Goal: Contribute content: Contribute content

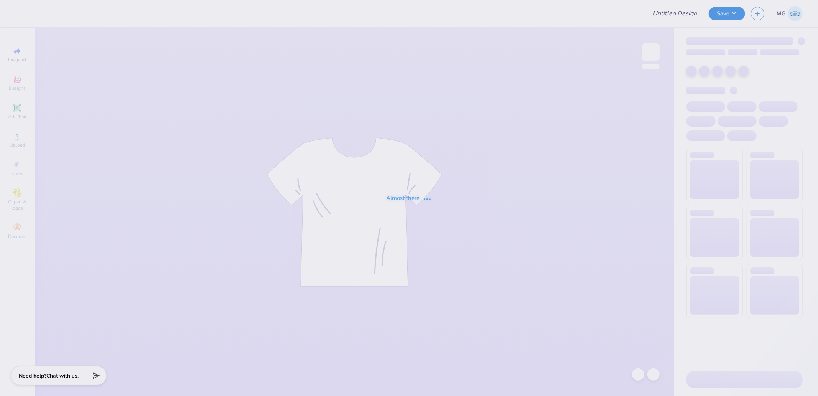
type input "DECA Board Merch"
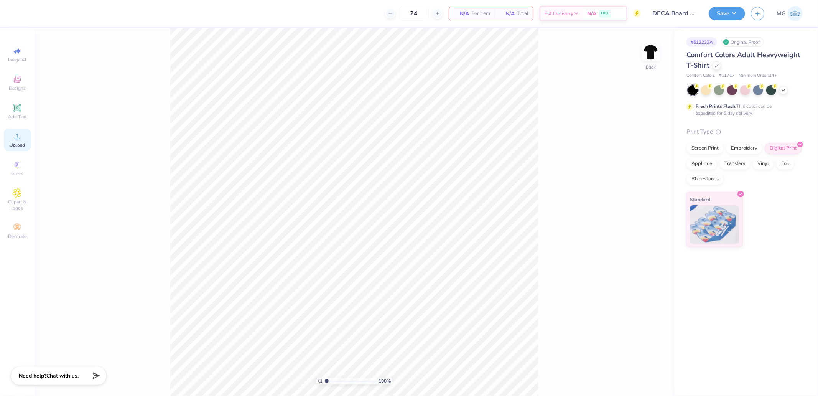
click at [22, 139] on div "Upload" at bounding box center [17, 139] width 27 height 23
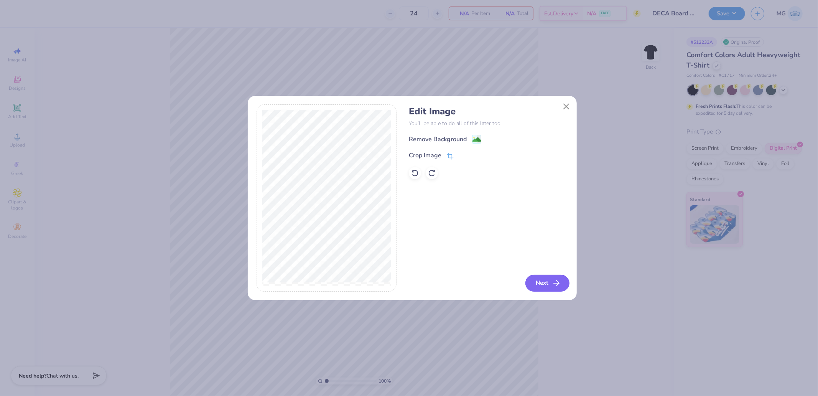
click at [542, 285] on button "Next" at bounding box center [547, 282] width 44 height 17
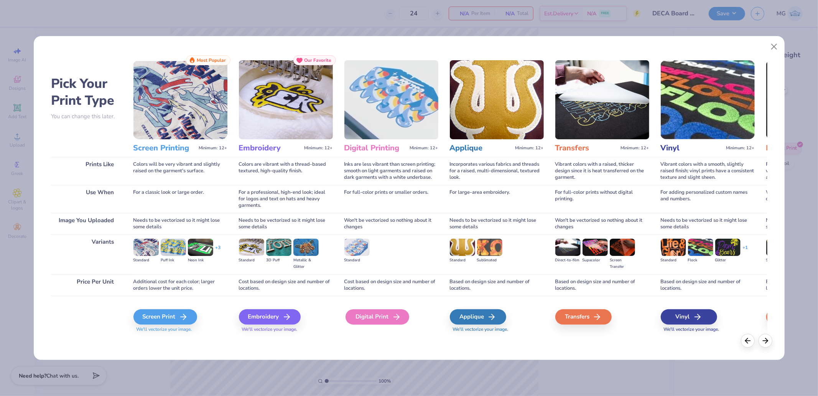
click at [378, 320] on div "Digital Print" at bounding box center [377, 316] width 64 height 15
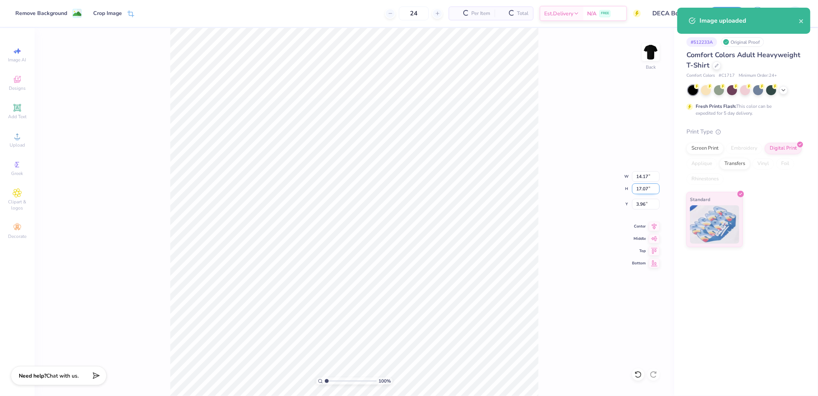
click at [650, 187] on input "17.07" at bounding box center [646, 188] width 28 height 11
type input "12"
type input "9.96"
type input "12.00"
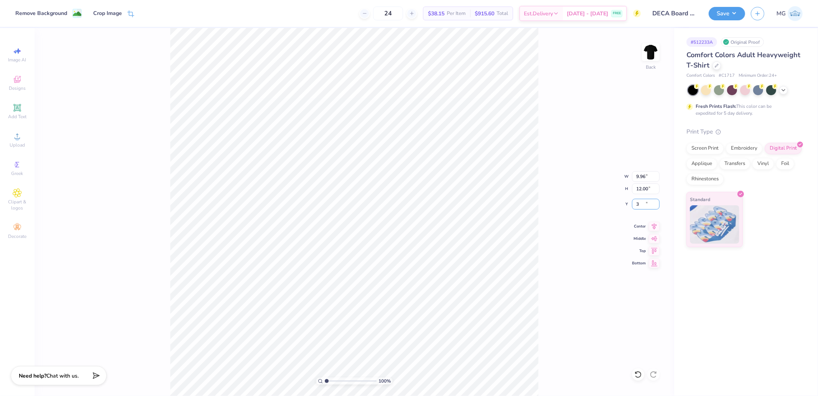
type input "3.00"
click at [660, 53] on div "100 % Back W 9.96 9.96 " H 12.00 12.00 " Y 3.00 3.00 " Center Middle Top Bottom" at bounding box center [354, 212] width 639 height 368
click at [648, 55] on img at bounding box center [650, 52] width 31 height 31
click at [23, 132] on div "Image AI Designs Add Text Upload Greek Clipart & logos Decorate" at bounding box center [17, 142] width 27 height 199
click at [18, 138] on circle at bounding box center [17, 138] width 4 height 4
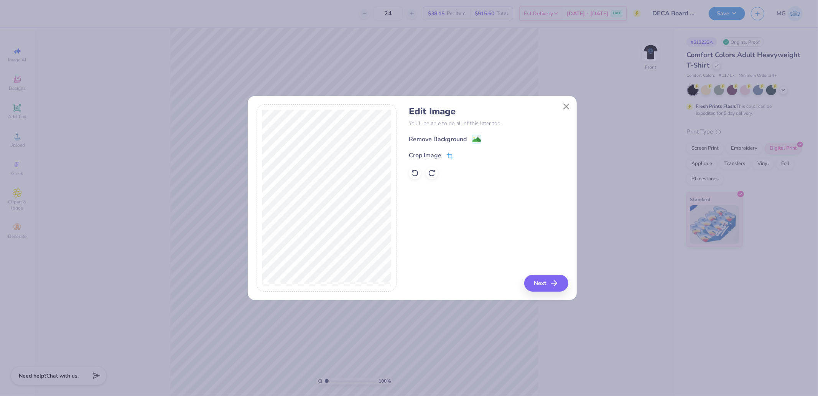
click at [529, 273] on div "Edit Image You’ll be able to do all of this later too. Remove Background Crop I…" at bounding box center [488, 197] width 159 height 187
click at [539, 283] on button "Next" at bounding box center [547, 282] width 44 height 17
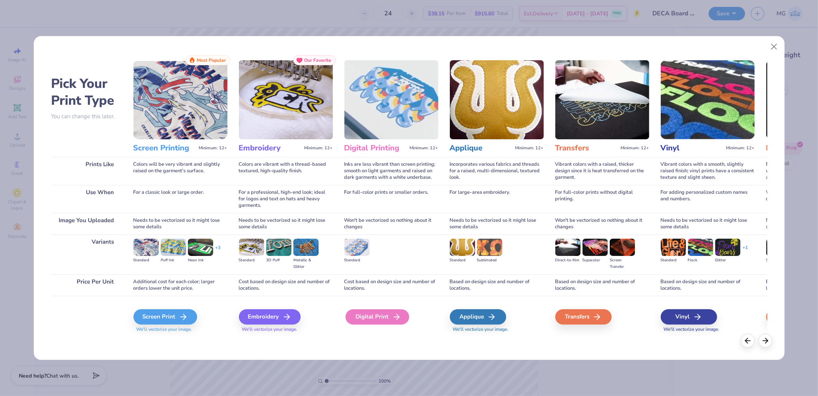
click at [380, 320] on div "Digital Print" at bounding box center [377, 316] width 64 height 15
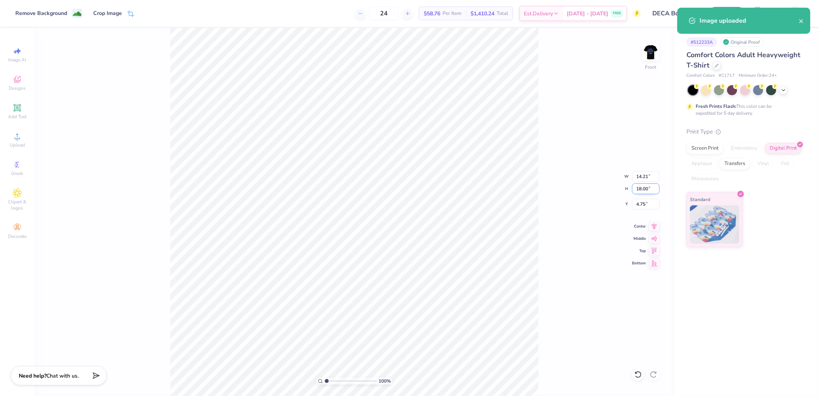
click at [634, 187] on input "18.00" at bounding box center [646, 188] width 28 height 11
click at [636, 188] on input "18.00" at bounding box center [646, 188] width 28 height 11
type input "15"
type input "11.85"
type input "15.00"
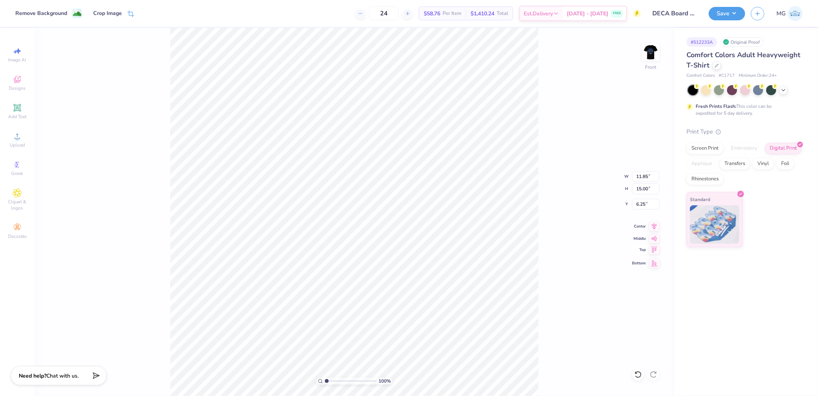
click at [656, 251] on icon at bounding box center [654, 249] width 11 height 9
click at [644, 201] on input "0.50" at bounding box center [646, 204] width 28 height 11
type input "3.00"
click at [730, 19] on button "Save" at bounding box center [726, 12] width 36 height 13
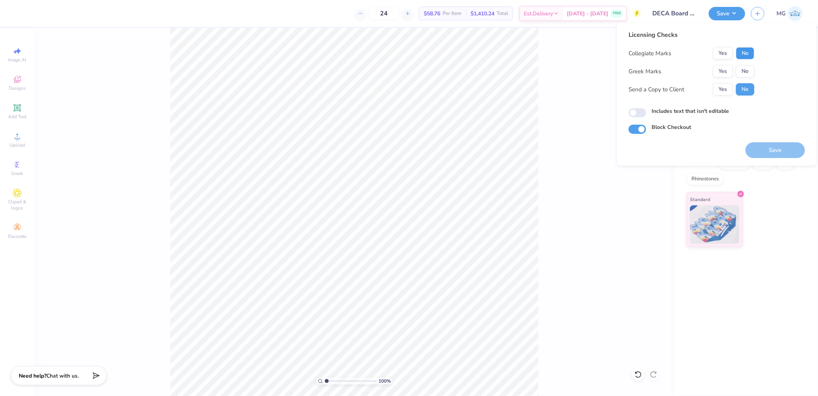
click at [742, 58] on button "No" at bounding box center [745, 53] width 18 height 12
click at [748, 68] on button "No" at bounding box center [745, 71] width 18 height 12
click at [772, 151] on button "Save" at bounding box center [774, 150] width 59 height 16
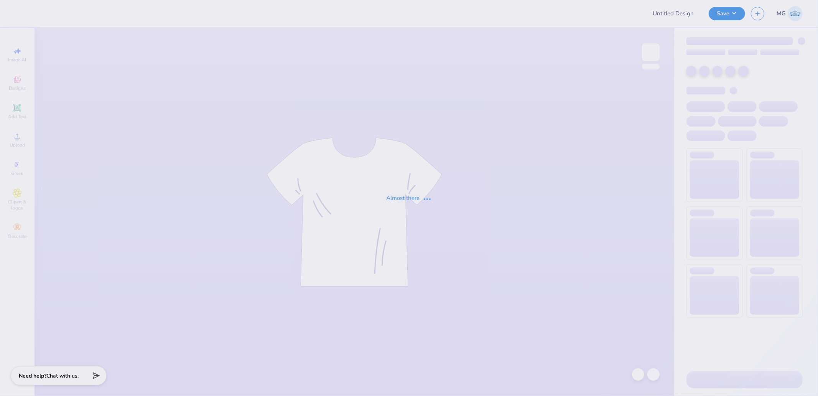
type input "DECA Board Merch"
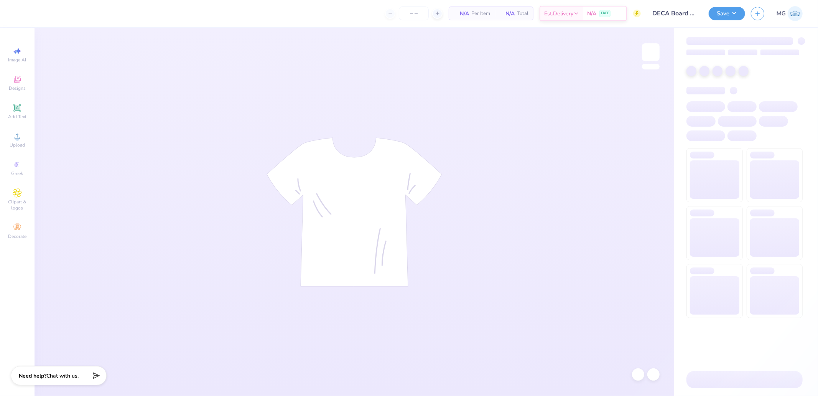
type input "24"
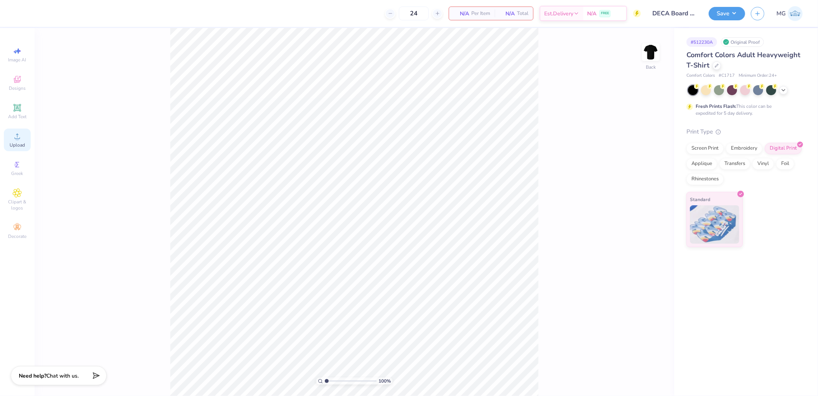
click at [18, 143] on span "Upload" at bounding box center [17, 145] width 15 height 6
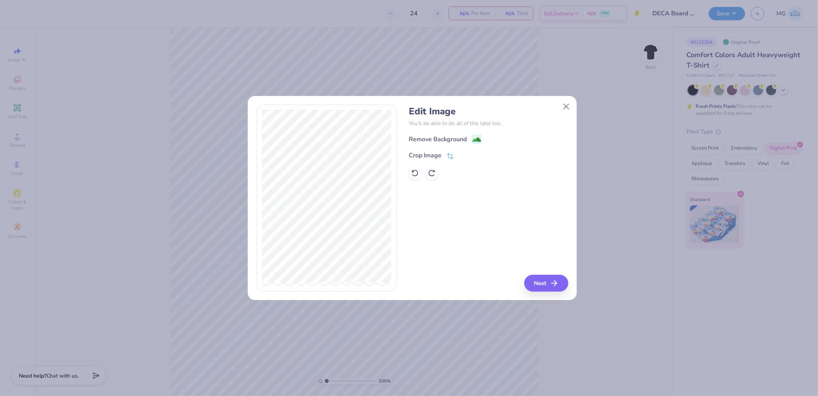
click at [539, 265] on div "Edit Image You’ll be able to do all of this later too. Remove Background Crop I…" at bounding box center [488, 197] width 159 height 187
click at [544, 278] on button "Next" at bounding box center [547, 282] width 44 height 17
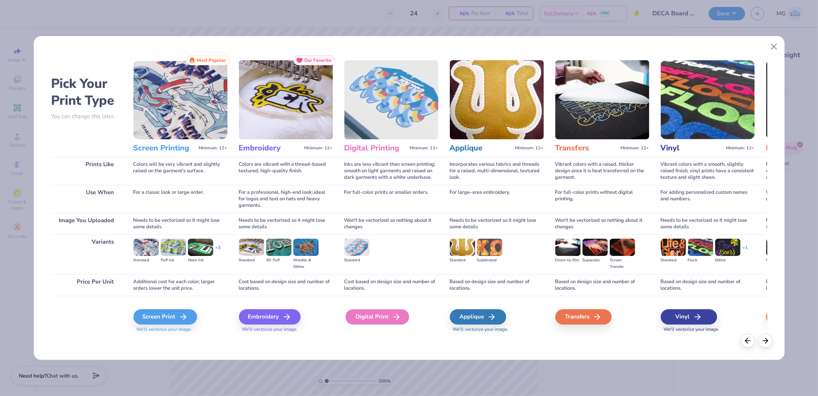
click at [376, 315] on div "Digital Print" at bounding box center [377, 316] width 64 height 15
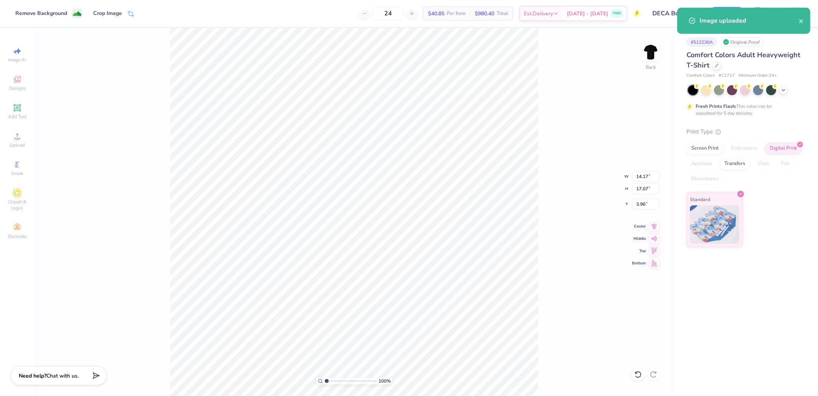
click at [644, 182] on div "100 % Back W 14.17 14.17 " H 17.07 17.07 " Y 3.96 3.96 " Center Middle Top Bott…" at bounding box center [354, 212] width 639 height 368
click at [646, 194] on div "100 % Back W 14.17 14.17 " H 17.07 17.07 " Y 3.96 3.96 " Center Middle Top Bott…" at bounding box center [354, 212] width 639 height 368
click at [646, 192] on div "100 % Back W 14.17 H 17.07 Y 3.96 Center Middle Top Bottom" at bounding box center [354, 212] width 639 height 368
click at [640, 189] on input "17.07" at bounding box center [646, 188] width 28 height 11
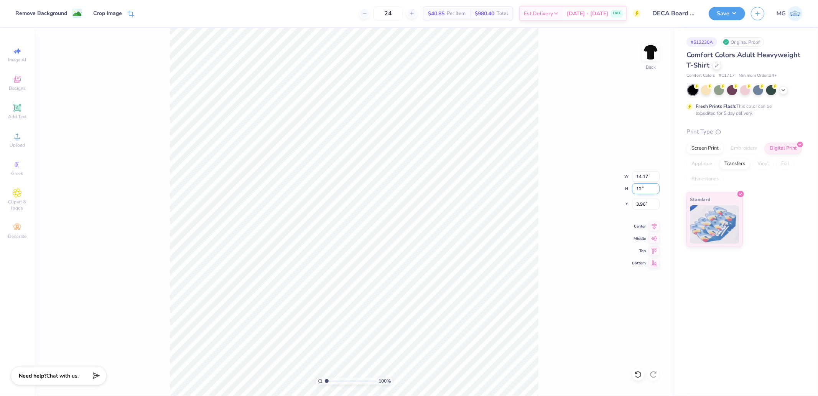
type input "12"
type input "9.96"
type input "12.00"
click at [645, 205] on input "6.50" at bounding box center [646, 204] width 28 height 11
type input "3.00"
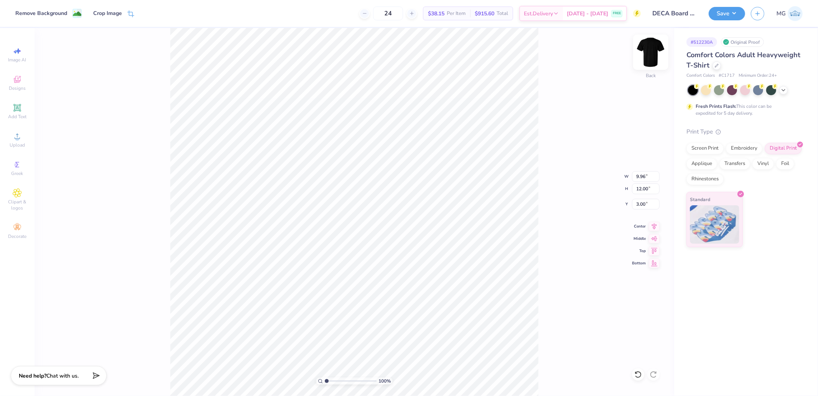
click at [646, 52] on img at bounding box center [650, 52] width 31 height 31
click at [25, 137] on div "Upload" at bounding box center [17, 139] width 27 height 23
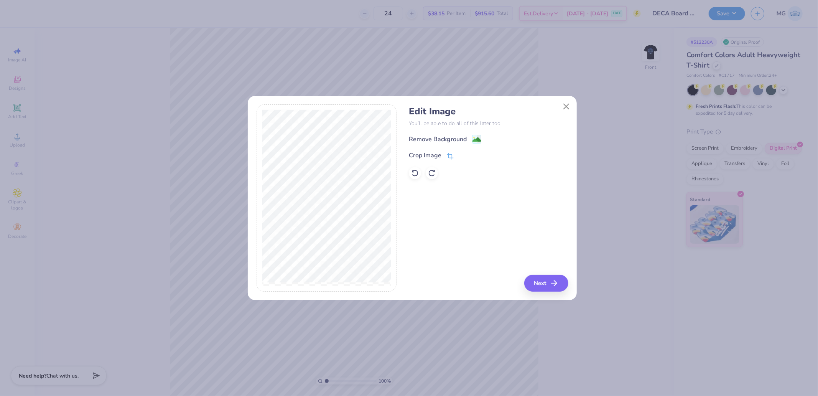
click at [539, 273] on div "Edit Image You’ll be able to do all of this later too. Remove Background Crop I…" at bounding box center [488, 197] width 159 height 187
click at [542, 284] on button "Next" at bounding box center [547, 282] width 44 height 17
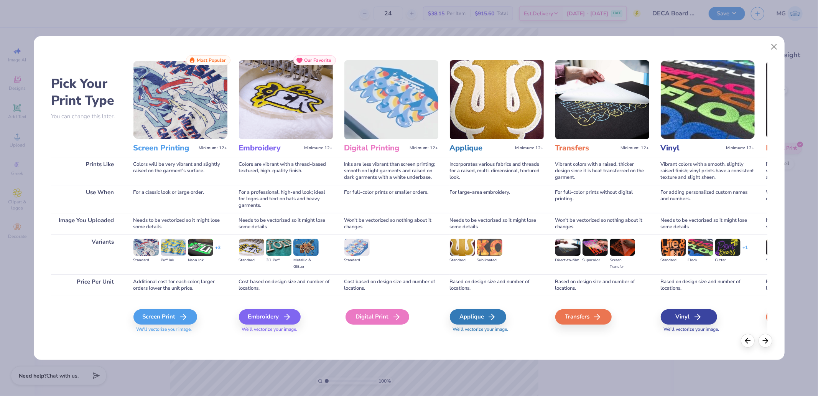
click at [389, 315] on div "Digital Print" at bounding box center [377, 316] width 64 height 15
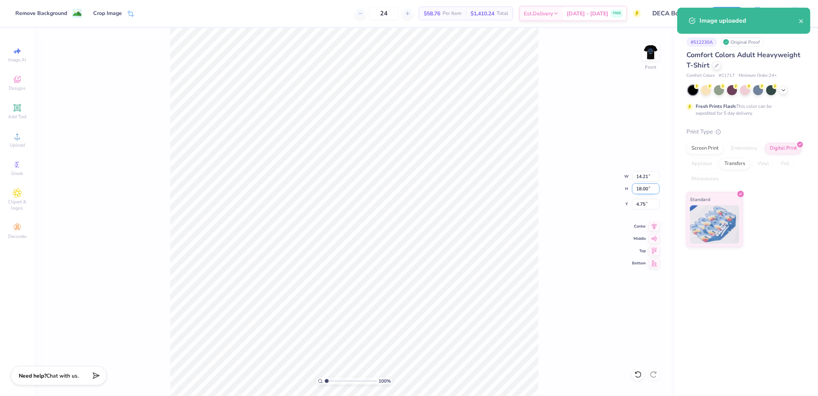
click at [651, 191] on input "18.00" at bounding box center [646, 188] width 28 height 11
type input "15"
type input "11.85"
type input "15.00"
click at [637, 201] on input "6.25" at bounding box center [646, 204] width 28 height 11
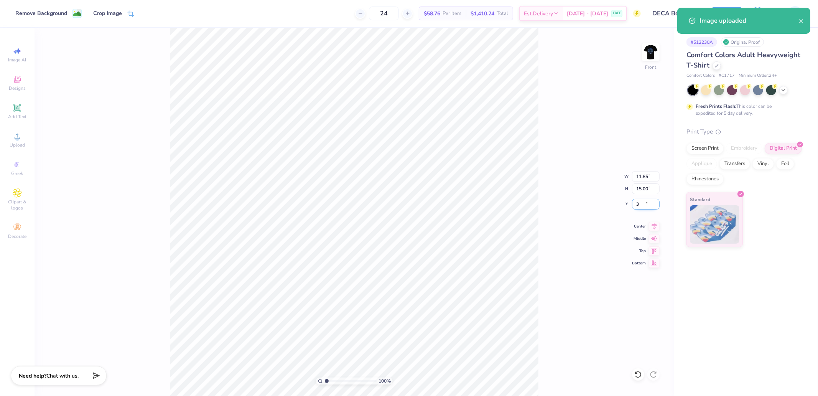
type input "3.00"
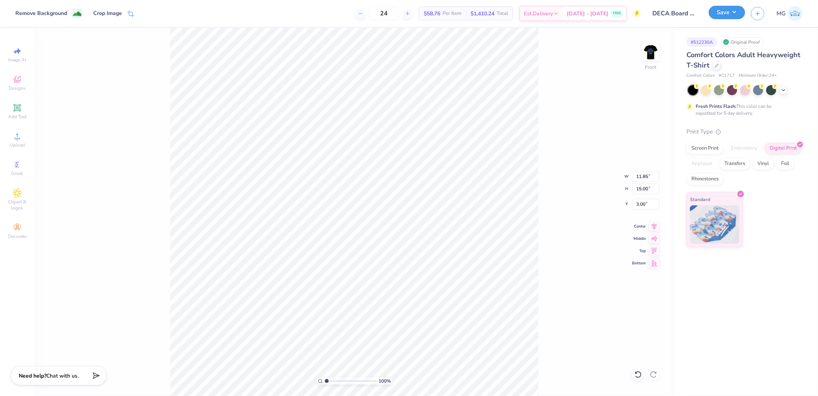
click at [723, 14] on button "Save" at bounding box center [726, 12] width 36 height 13
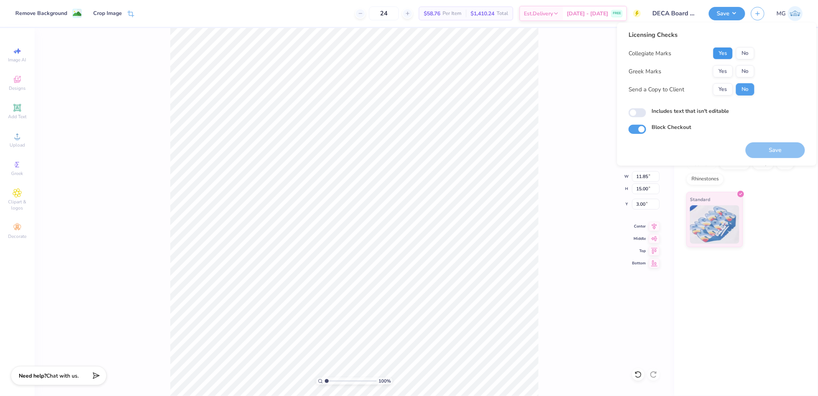
click at [718, 54] on button "Yes" at bounding box center [723, 53] width 20 height 12
click at [737, 69] on button "No" at bounding box center [745, 71] width 18 height 12
click at [781, 147] on button "Save" at bounding box center [774, 150] width 59 height 16
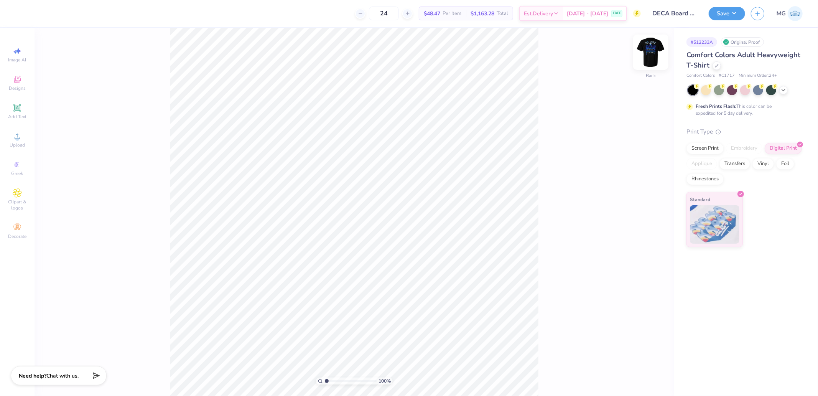
click at [652, 54] on img at bounding box center [650, 52] width 31 height 31
click at [742, 6] on div "Save MG" at bounding box center [762, 13] width 109 height 27
click at [730, 15] on button "Save" at bounding box center [726, 12] width 36 height 13
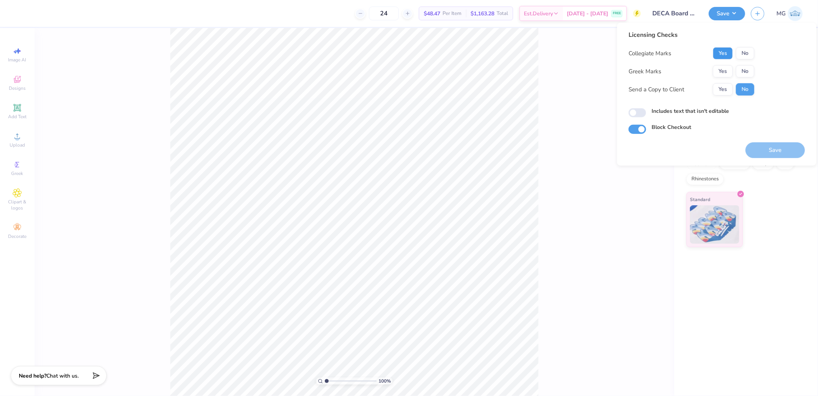
click at [716, 54] on button "Yes" at bounding box center [723, 53] width 20 height 12
click at [741, 70] on button "No" at bounding box center [745, 71] width 18 height 12
click at [772, 150] on button "Save" at bounding box center [774, 150] width 59 height 16
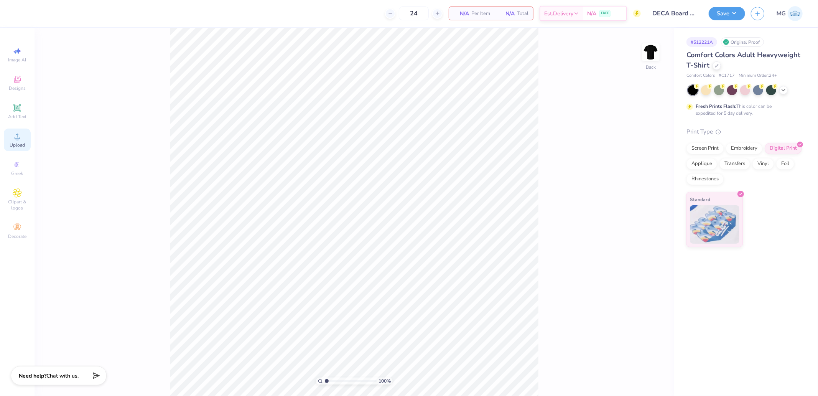
click at [22, 140] on div "Upload" at bounding box center [17, 139] width 27 height 23
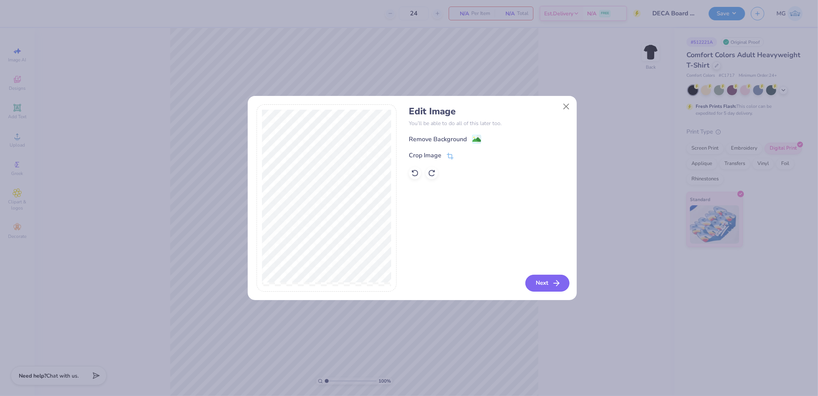
click at [549, 275] on button "Next" at bounding box center [547, 282] width 44 height 17
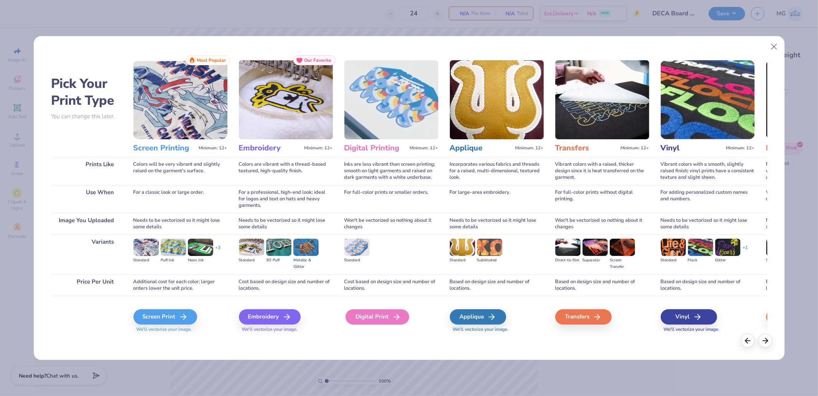
click at [399, 320] on icon at bounding box center [396, 316] width 9 height 9
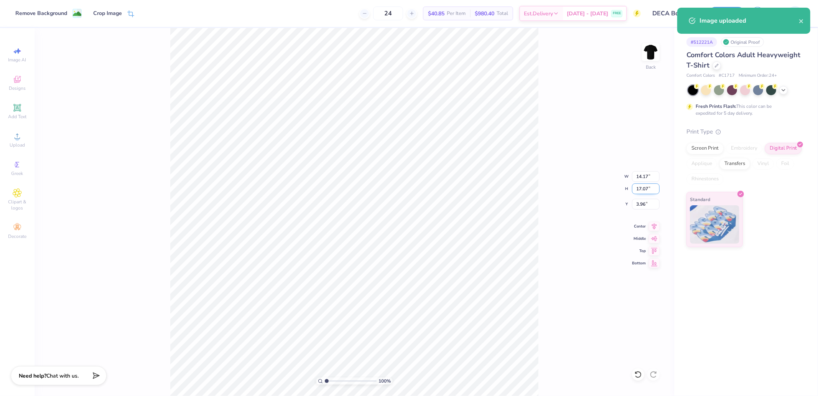
click at [647, 193] on input "17.07" at bounding box center [646, 188] width 28 height 11
type input "12"
type input "9.96"
type input "12.00"
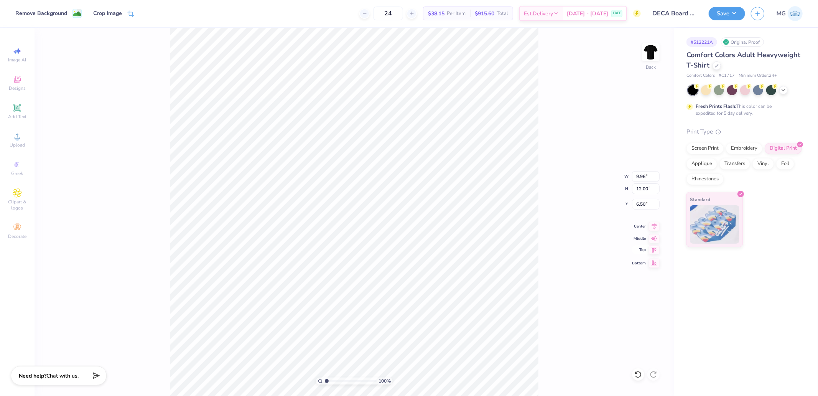
click at [652, 251] on icon at bounding box center [654, 250] width 7 height 6
click at [648, 206] on input "0.50" at bounding box center [646, 204] width 28 height 11
type input "3.00"
click at [564, 98] on div "100 % Back W 9.96 9.96 " H 12.00 12.00 " Y 3.00 3.00 " Center Middle Top Bottom" at bounding box center [354, 212] width 639 height 368
click at [644, 61] on div "Back" at bounding box center [651, 56] width 18 height 27
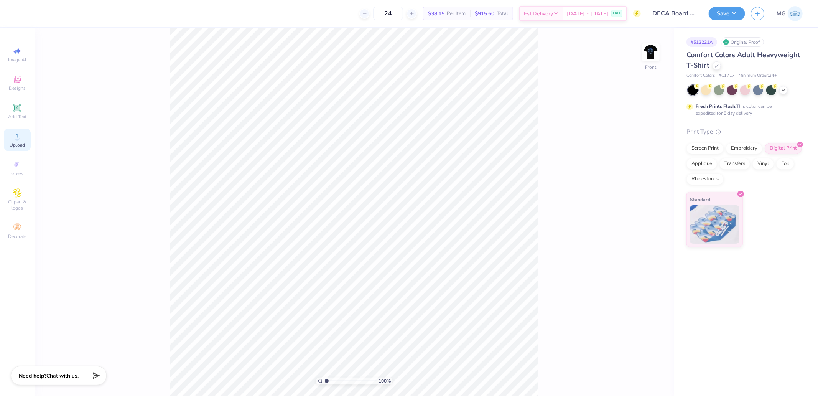
click at [20, 146] on span "Upload" at bounding box center [17, 145] width 15 height 6
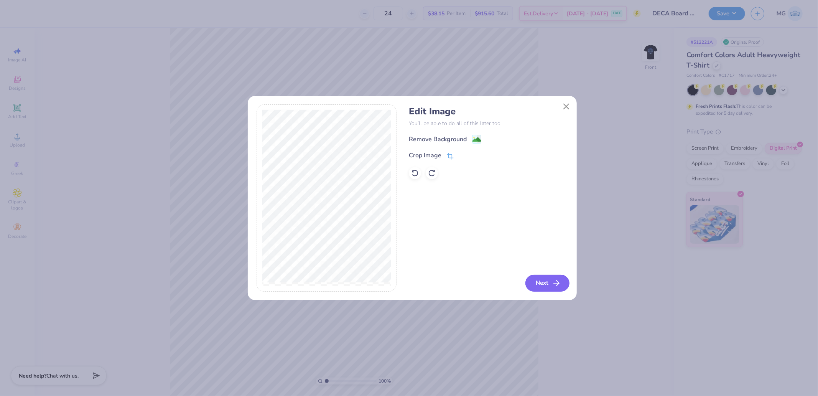
click at [528, 277] on button "Next" at bounding box center [547, 282] width 44 height 17
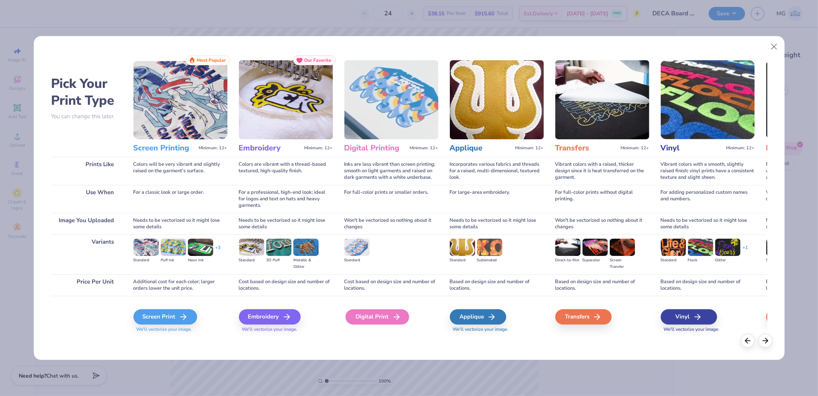
click at [376, 312] on div "Digital Print" at bounding box center [377, 316] width 64 height 15
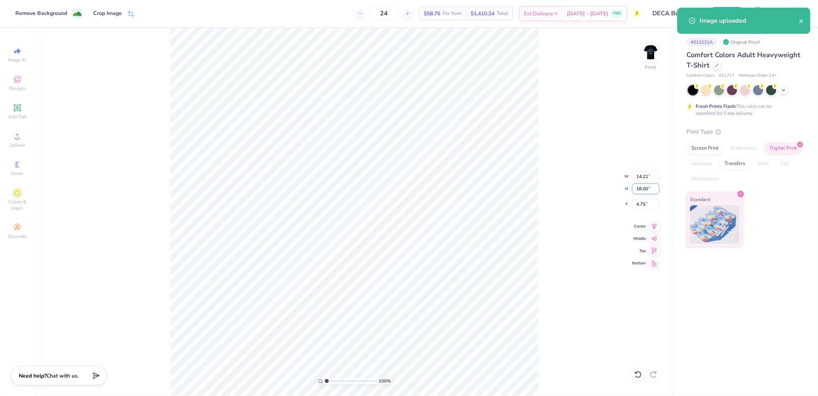
click at [642, 193] on input "18.00" at bounding box center [646, 188] width 28 height 11
type input "15"
type input "11.85"
type input "15.00"
click at [644, 205] on input "6.25" at bounding box center [646, 204] width 28 height 11
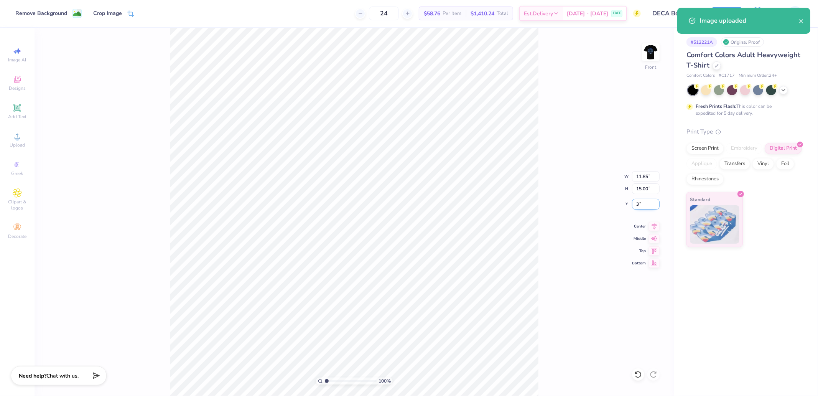
type input "3.00"
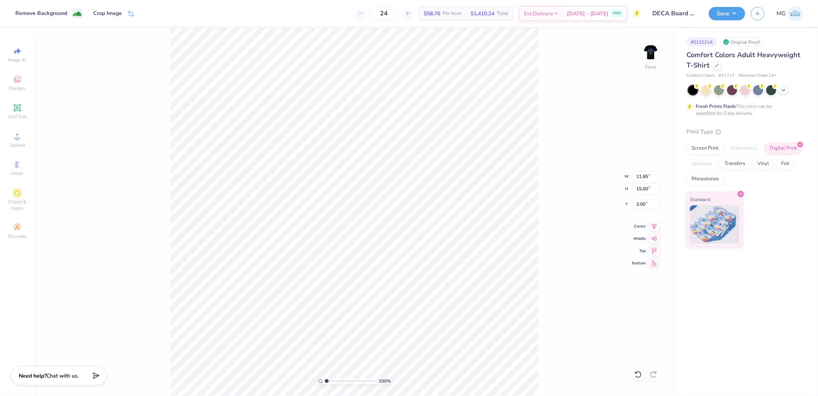
click at [729, 14] on div "Image uploaded" at bounding box center [744, 23] width 136 height 35
click at [723, 8] on button "Save" at bounding box center [726, 12] width 36 height 13
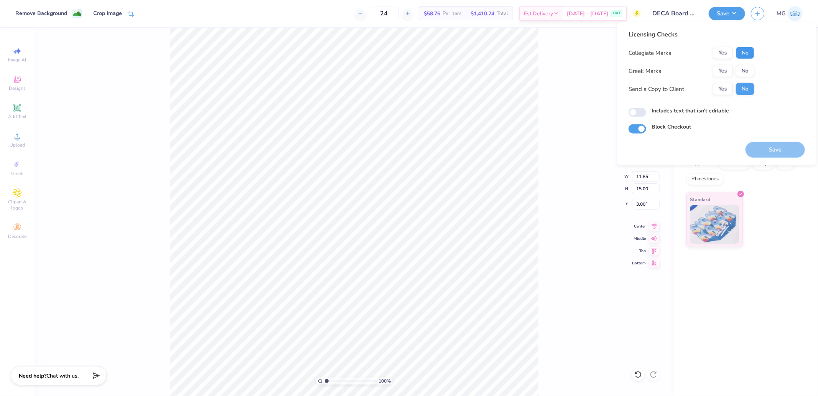
click at [743, 56] on button "No" at bounding box center [745, 53] width 18 height 12
click at [746, 72] on button "No" at bounding box center [745, 71] width 18 height 12
click at [726, 51] on button "Yes" at bounding box center [723, 53] width 20 height 12
click at [772, 152] on button "Save" at bounding box center [774, 150] width 59 height 16
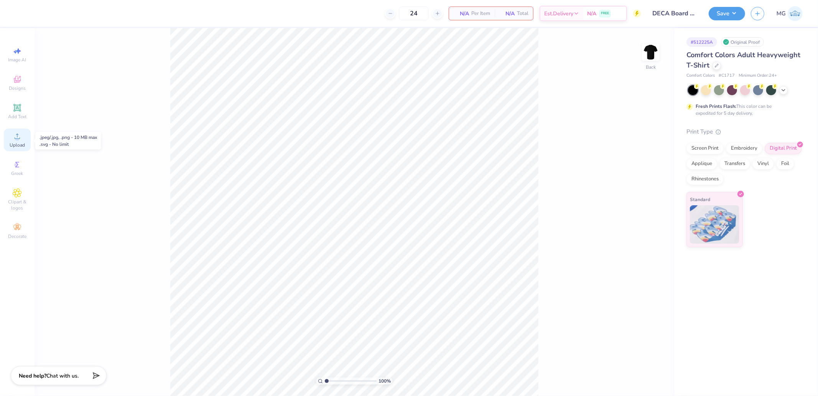
click at [13, 137] on icon at bounding box center [17, 135] width 9 height 9
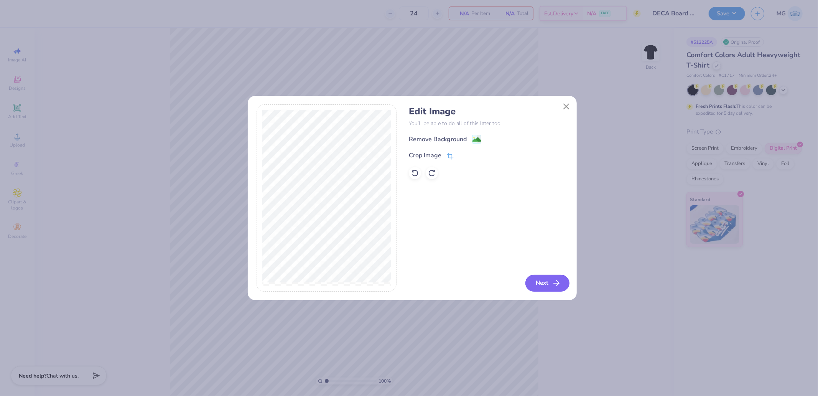
click at [545, 274] on button "Next" at bounding box center [547, 282] width 44 height 17
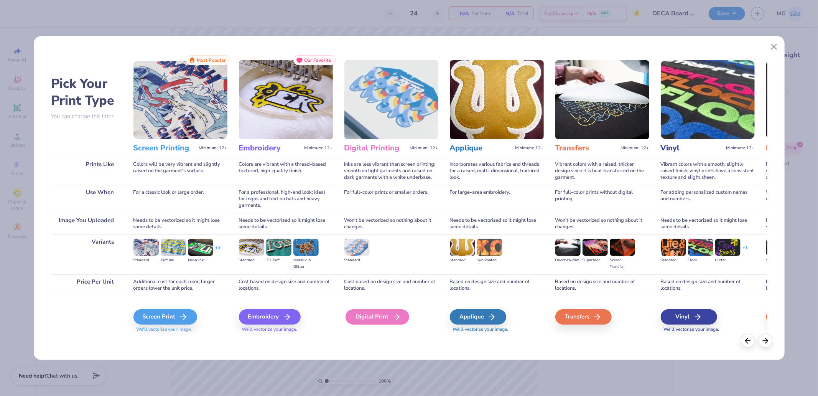
click at [396, 309] on div "Digital Print" at bounding box center [377, 316] width 64 height 15
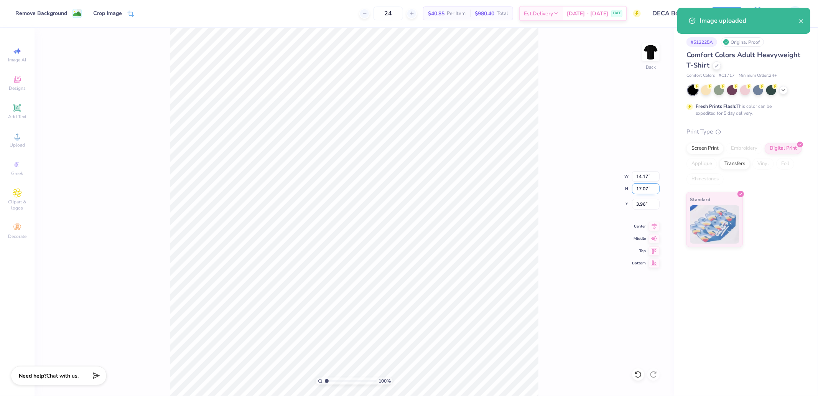
click at [645, 191] on input "17.07" at bounding box center [646, 188] width 28 height 11
type input "12"
type input "9.96"
type input "12.00"
click at [639, 204] on input "6.50" at bounding box center [646, 204] width 28 height 11
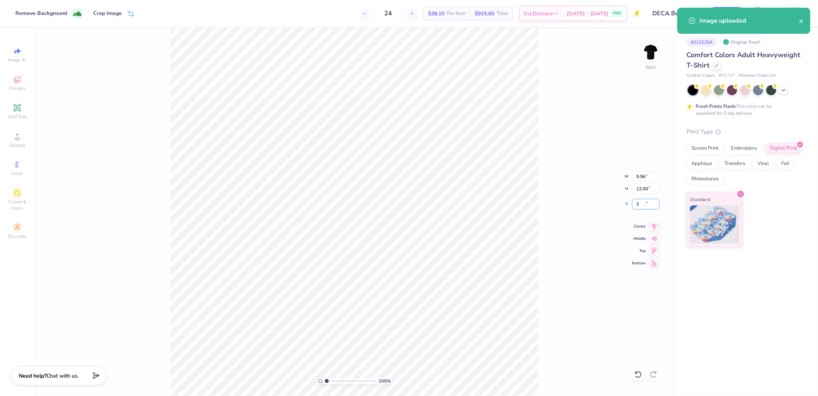
type input "3.00"
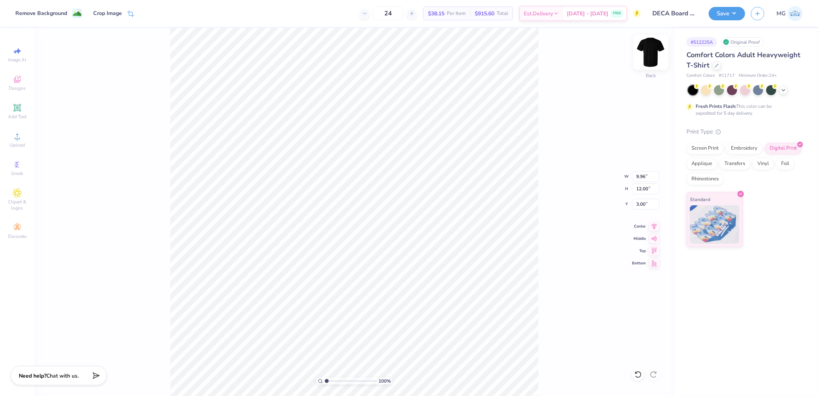
click at [649, 56] on img at bounding box center [650, 52] width 31 height 31
click at [14, 137] on icon at bounding box center [17, 135] width 9 height 9
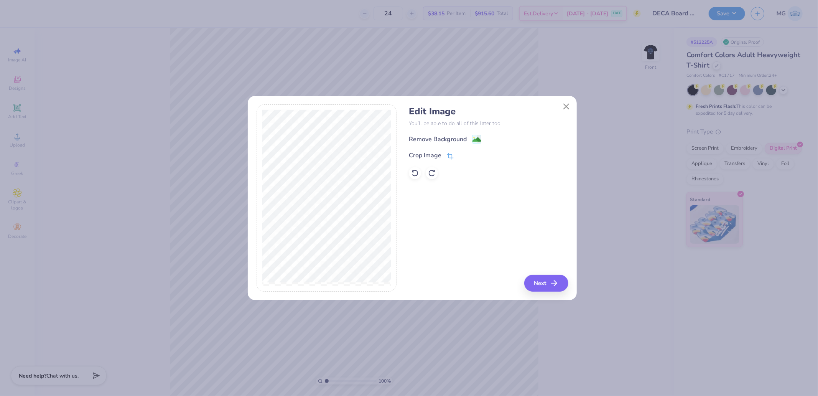
click at [560, 265] on div "Edit Image You’ll be able to do all of this later too. Remove Background Crop I…" at bounding box center [488, 197] width 159 height 187
click at [546, 281] on button "Next" at bounding box center [547, 282] width 44 height 17
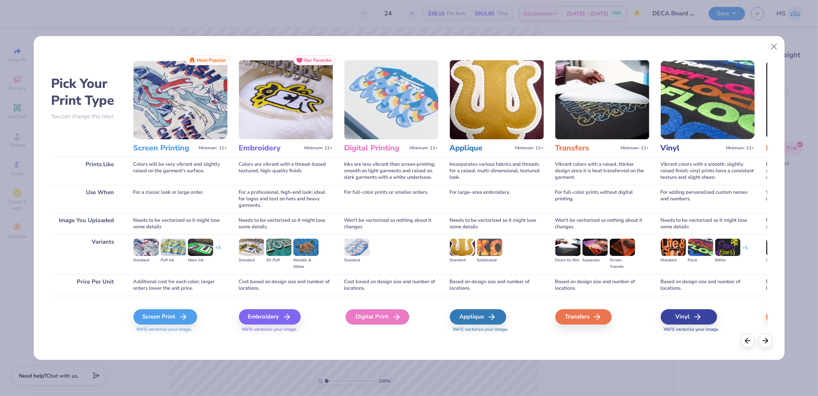
click at [386, 313] on div "Digital Print" at bounding box center [377, 316] width 64 height 15
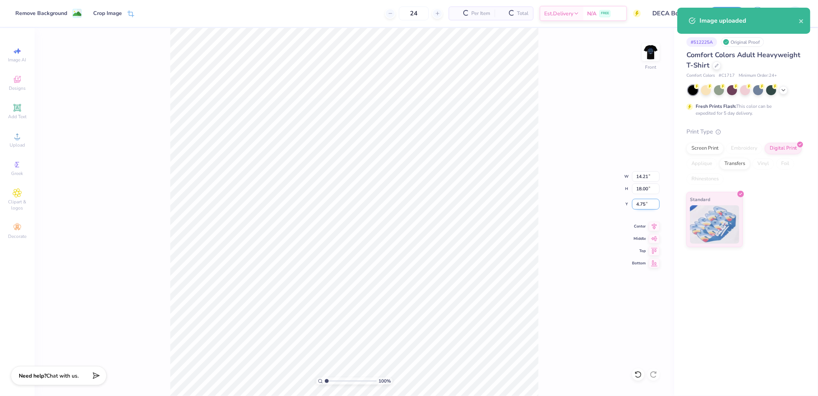
click at [639, 202] on input "4.75" at bounding box center [646, 204] width 28 height 11
click at [644, 193] on input "18.00" at bounding box center [646, 188] width 28 height 11
type input "15"
type input "11.85"
type input "15.00"
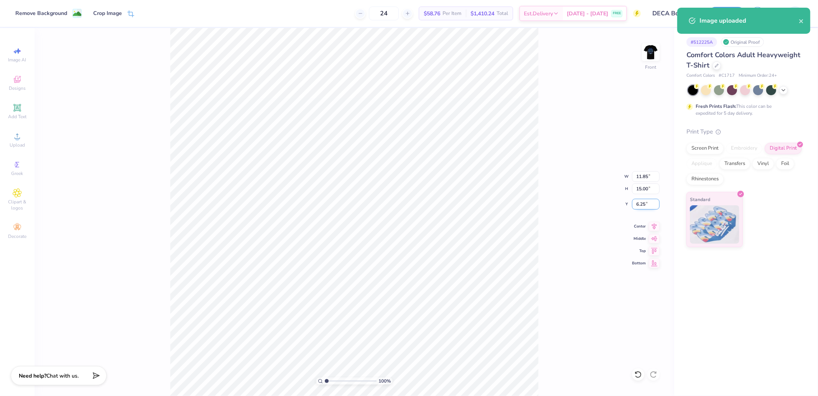
click at [643, 205] on input "6.25" at bounding box center [646, 204] width 28 height 11
type input "3.00"
click at [546, 105] on div "100 % Front W 11.85 11.85 " H 15.00 15.00 " Y 3.00 3.00 " Center Middle Top Bot…" at bounding box center [354, 212] width 639 height 368
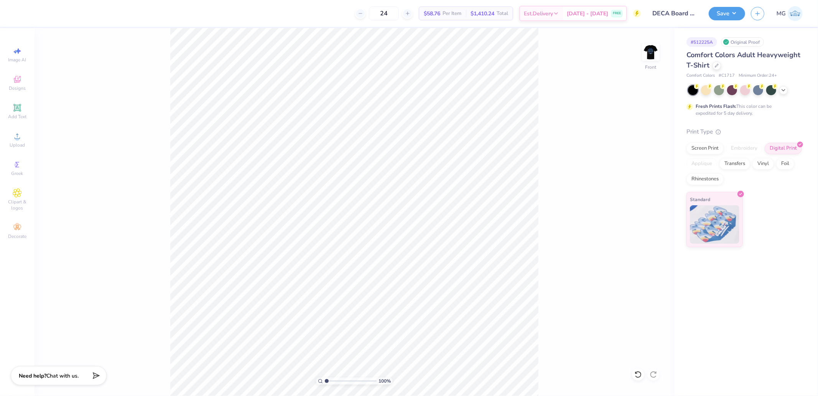
click at [717, 20] on div "Image uploaded" at bounding box center [744, 23] width 136 height 35
click at [726, 8] on button "Save" at bounding box center [726, 12] width 36 height 13
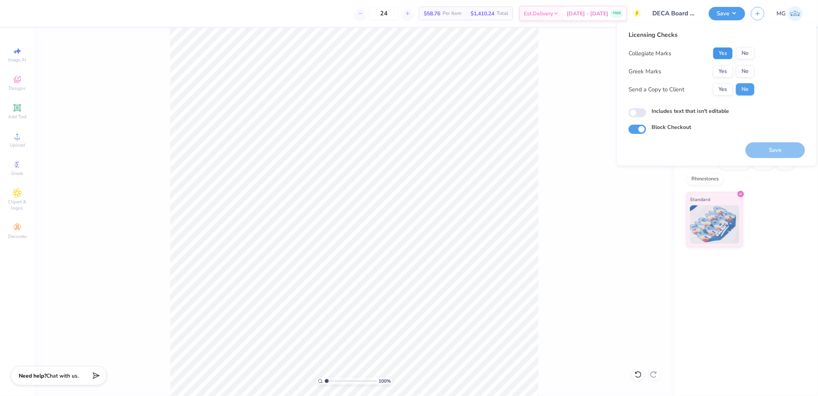
click at [713, 56] on button "Yes" at bounding box center [723, 53] width 20 height 12
click at [742, 73] on button "No" at bounding box center [745, 71] width 18 height 12
click at [776, 151] on button "Save" at bounding box center [774, 150] width 59 height 16
